Goal: Information Seeking & Learning: Get advice/opinions

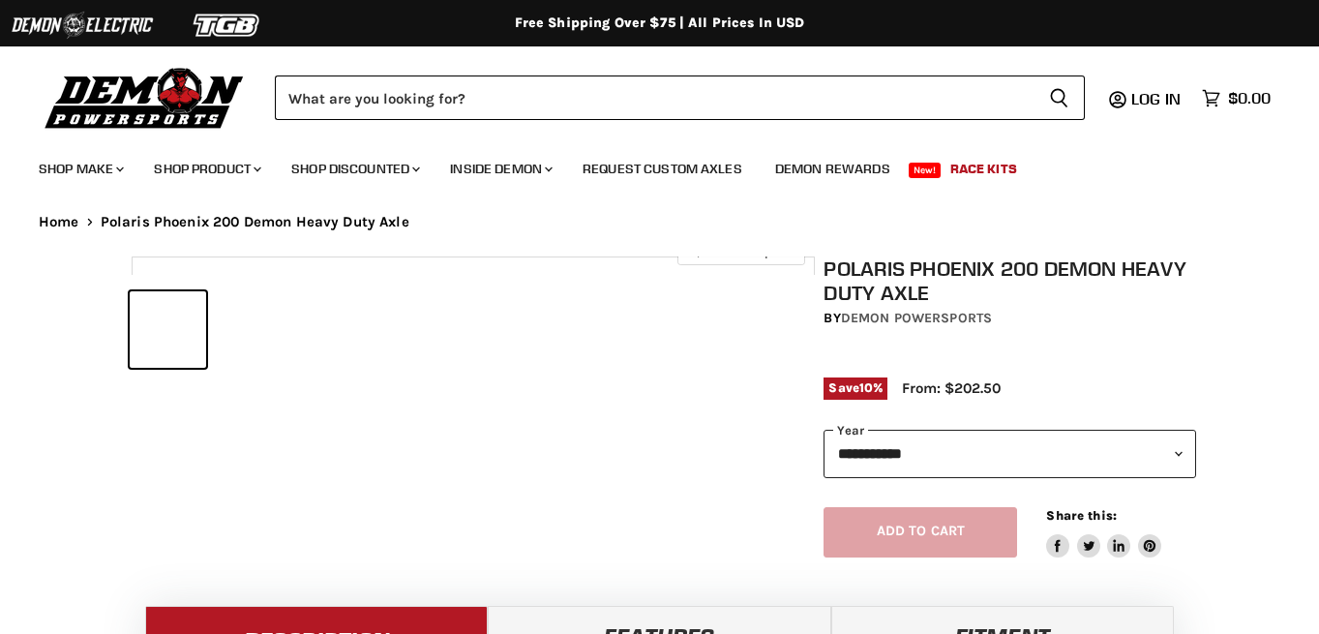
select select "******"
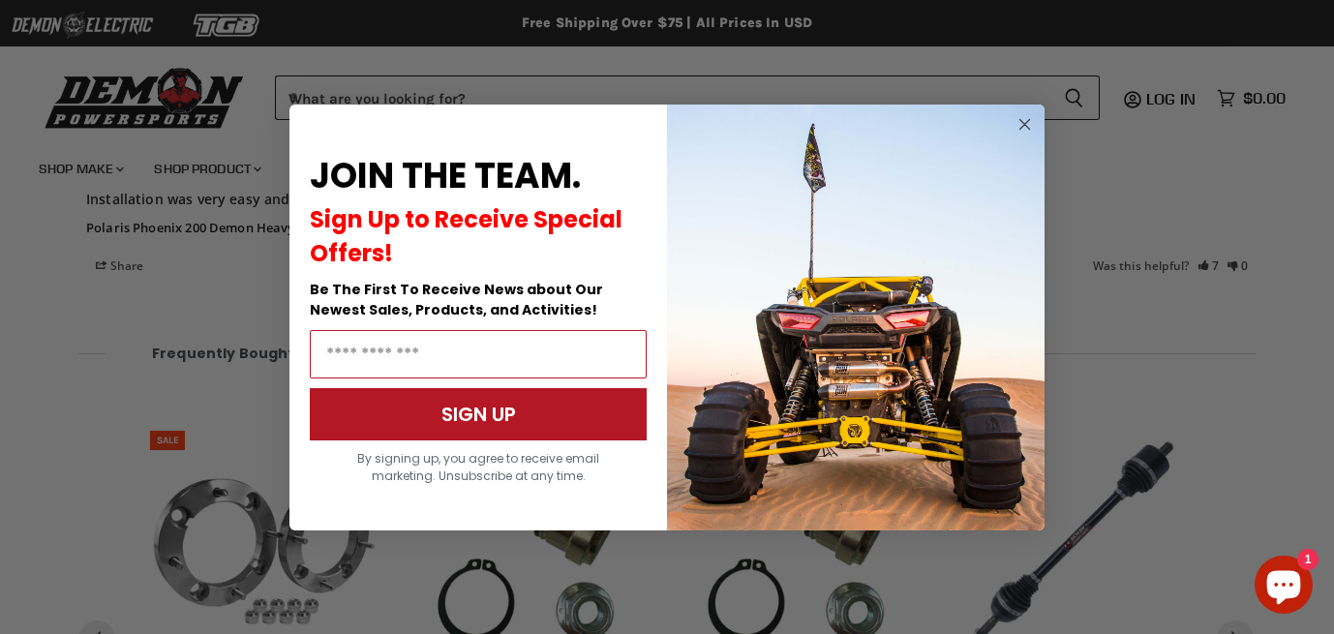
scroll to position [1902, 0]
